Goal: Check status: Check status

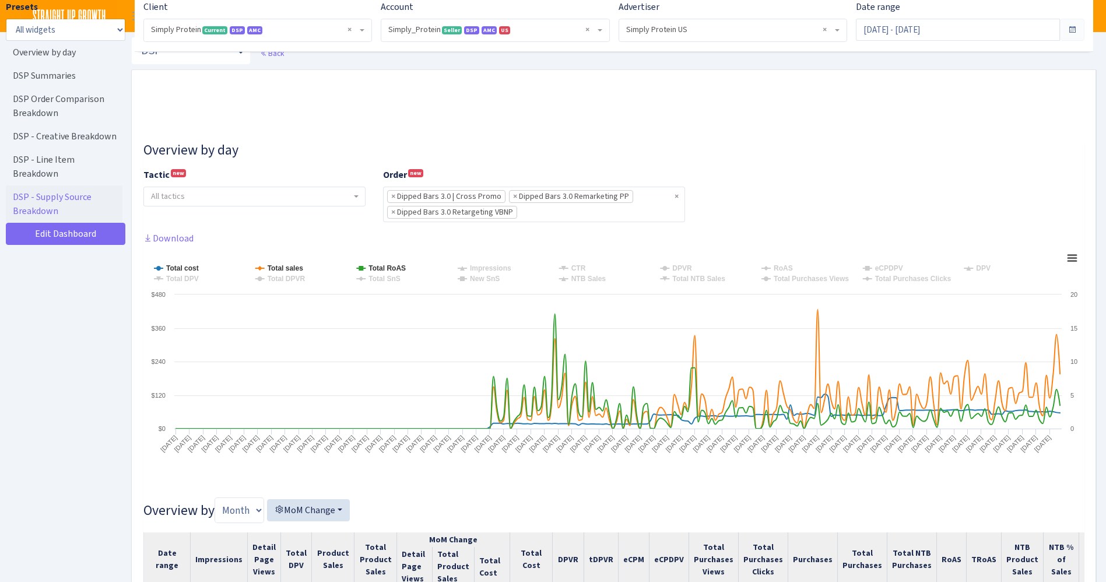
select select "470438976738569"
select select "577135095539250507"
select select "594202676261087550"
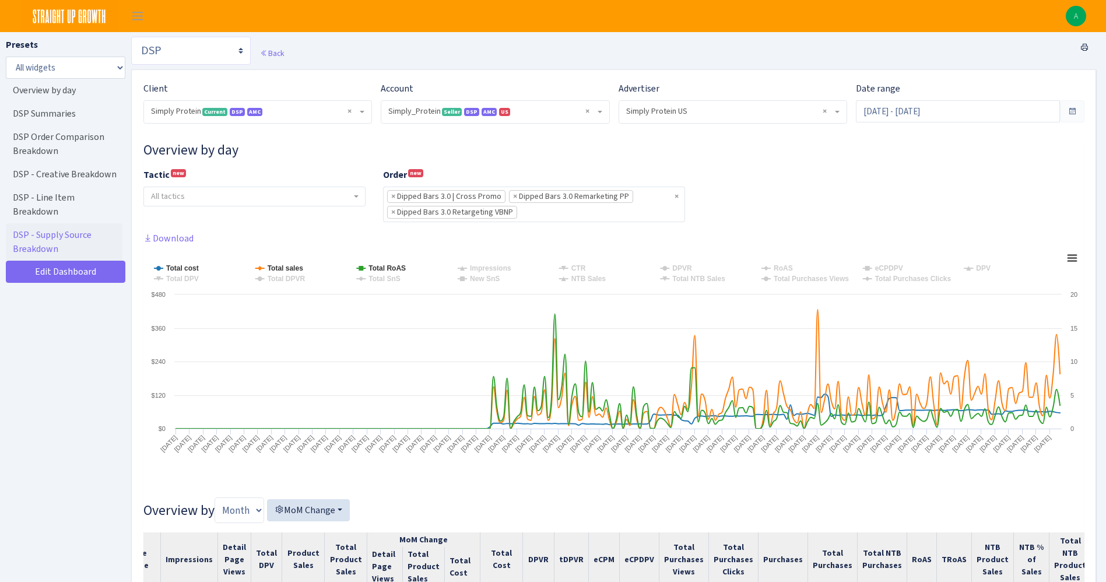
click at [164, 61] on select "Search DSP FBA Inventory Forecast Tracking Profitability Subscribe and save Pro…" at bounding box center [190, 51] width 119 height 28
select select "https://straightupgrowth.com/admin/dashboard/2/show"
click at [131, 37] on select "Search DSP FBA Inventory Forecast Tracking Profitability Subscribe and save Pro…" at bounding box center [190, 51] width 119 height 28
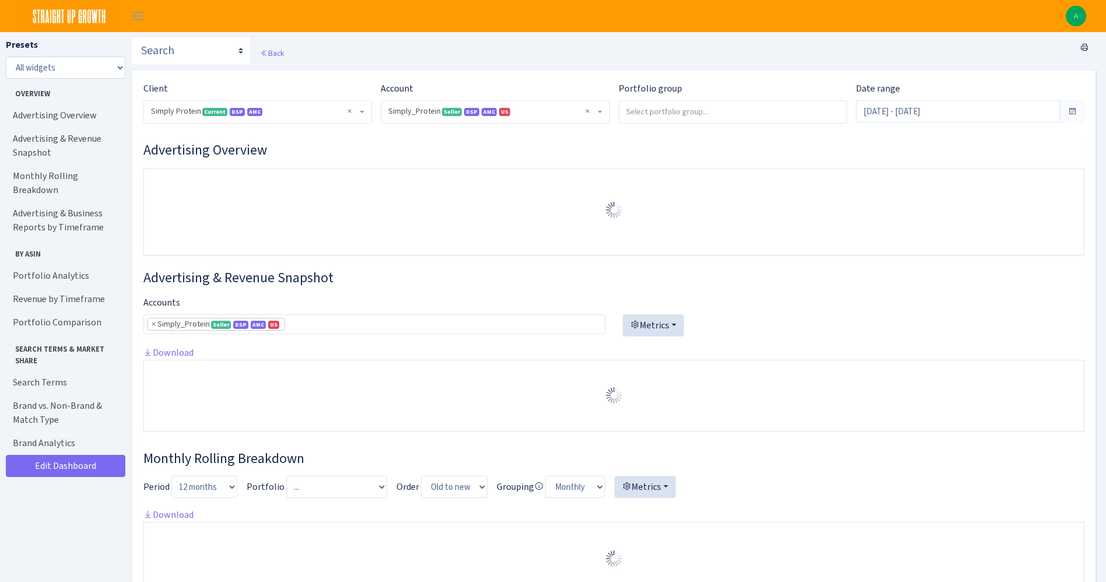
select select "470438976738569"
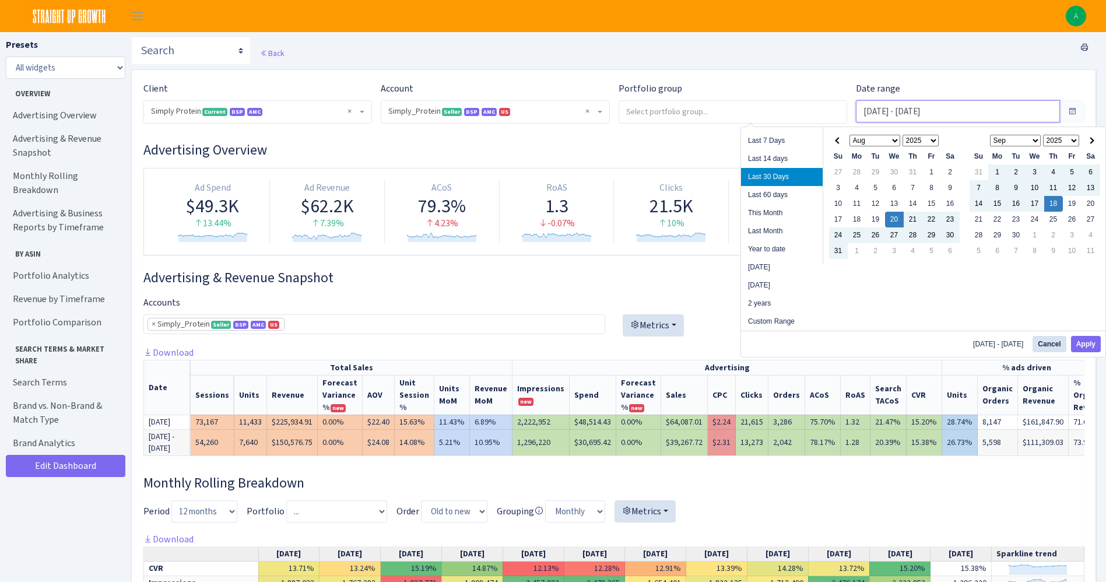
click at [889, 114] on input "Aug 20, 2025 - Sep 18, 2025" at bounding box center [958, 111] width 204 height 22
click at [837, 138] on span at bounding box center [838, 140] width 6 height 6
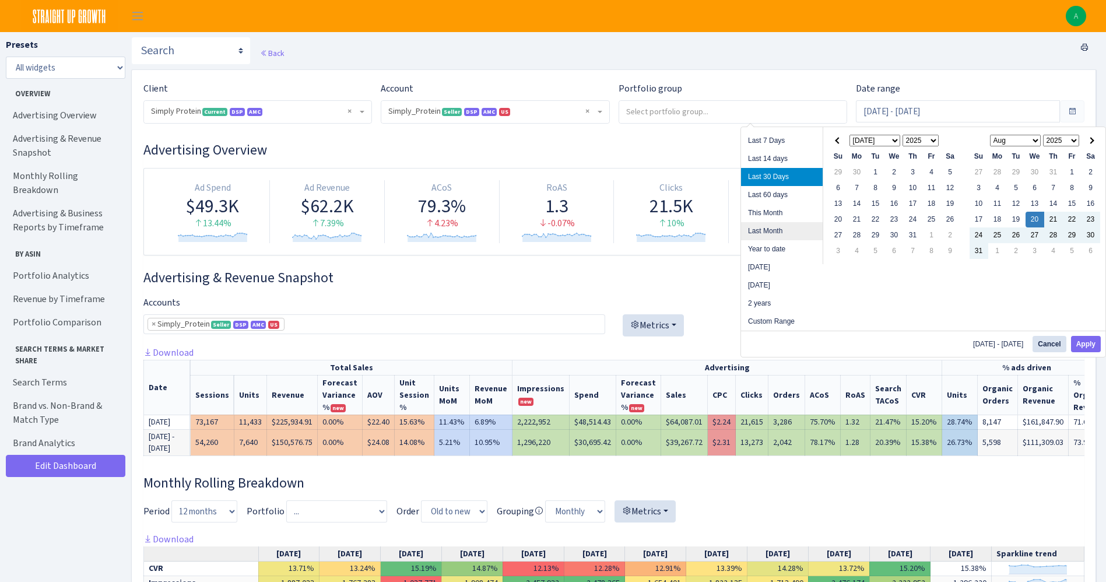
click at [779, 224] on li "Last Month" at bounding box center [782, 231] width 82 height 18
type input "[DATE] - [DATE]"
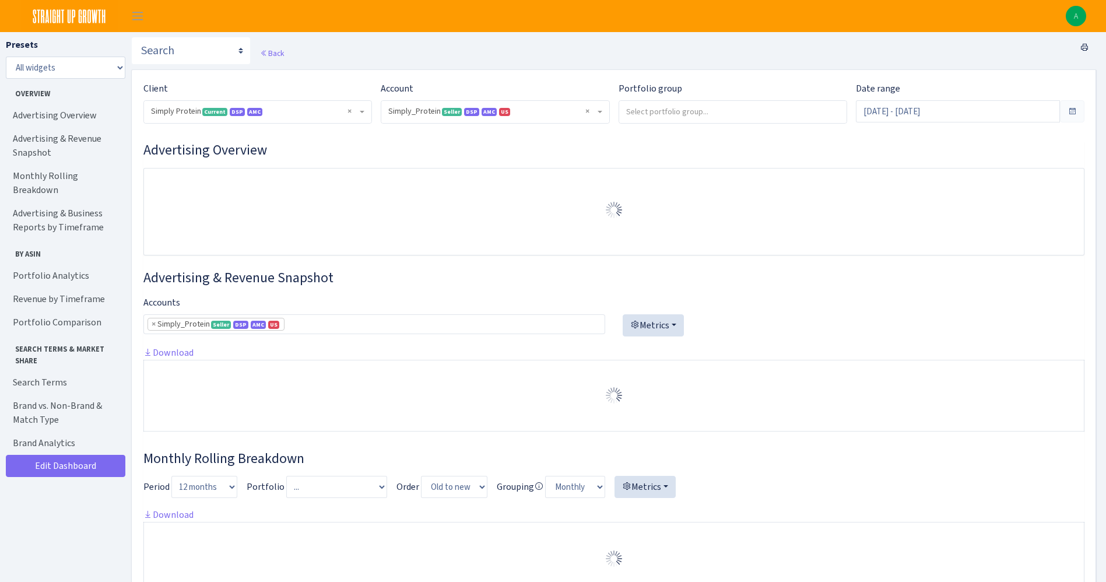
select select "470438976738569"
